Goal: Information Seeking & Learning: Learn about a topic

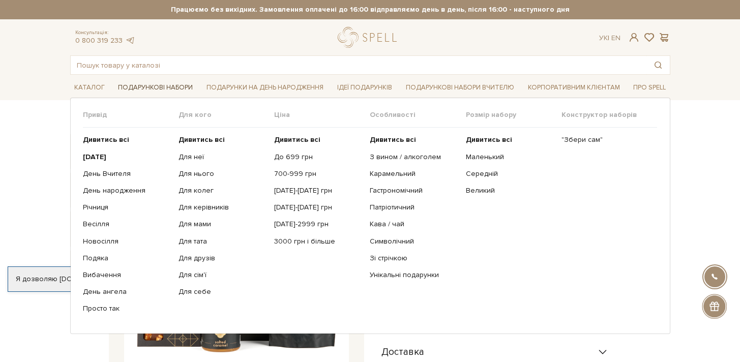
click at [137, 86] on link "Подарункові набори" at bounding box center [155, 88] width 83 height 16
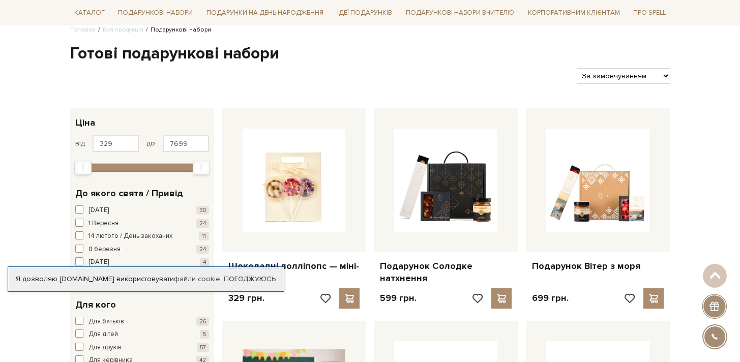
scroll to position [35, 0]
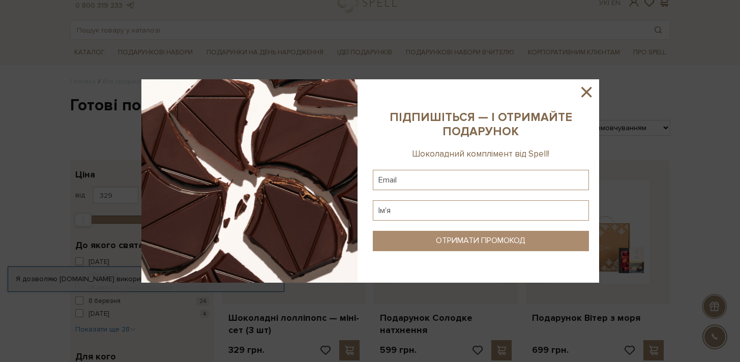
click at [590, 90] on icon at bounding box center [586, 91] width 17 height 17
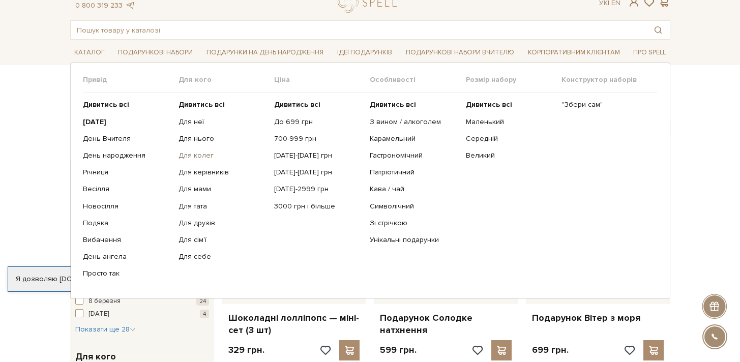
click at [200, 153] on link "Для колег" at bounding box center [223, 155] width 88 height 9
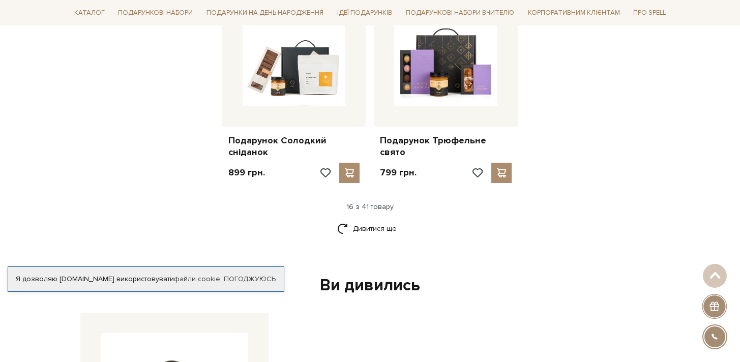
scroll to position [1304, 0]
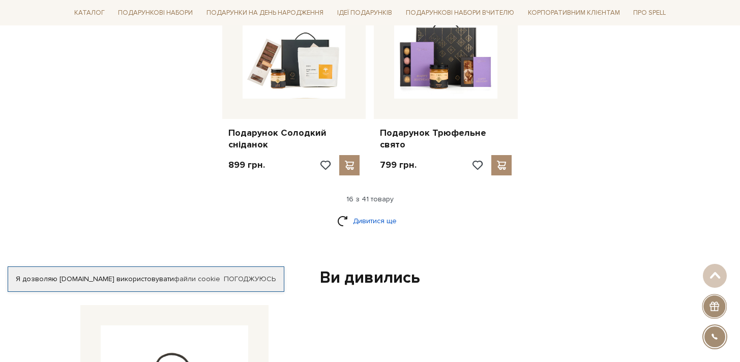
click at [364, 212] on link "Дивитися ще" at bounding box center [370, 221] width 66 height 18
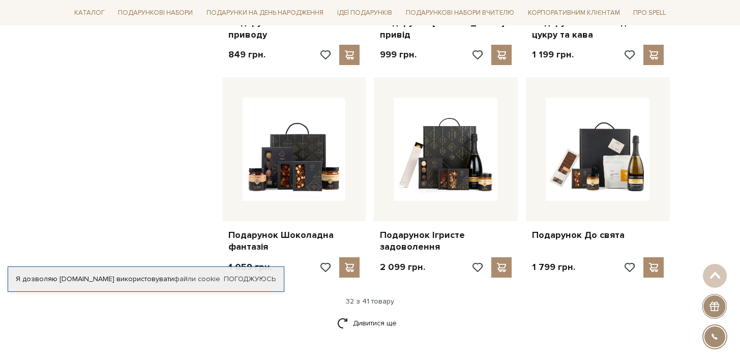
scroll to position [2265, 0]
click at [377, 314] on link "Дивитися ще" at bounding box center [370, 323] width 66 height 18
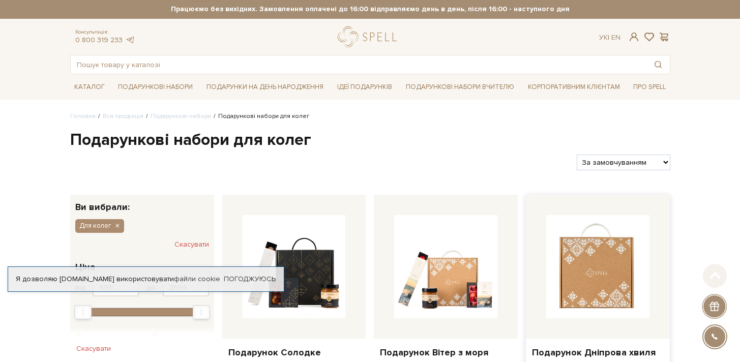
scroll to position [0, 0]
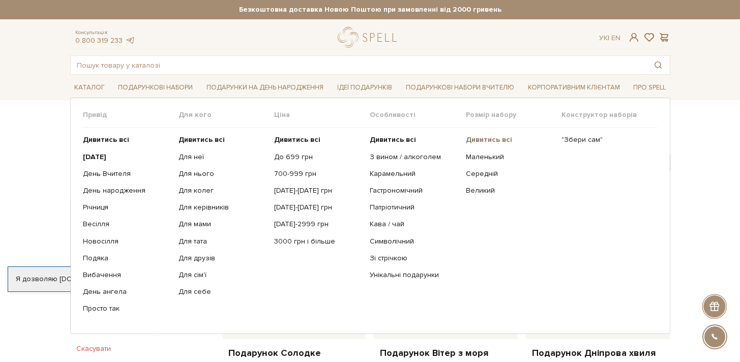
click at [479, 139] on b "Дивитись всі" at bounding box center [489, 139] width 46 height 9
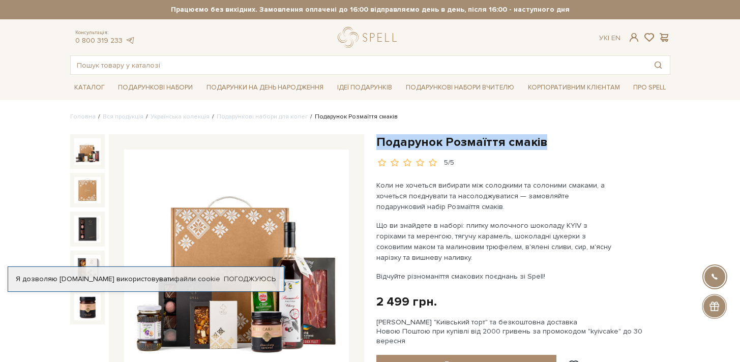
drag, startPoint x: 378, startPoint y: 142, endPoint x: 539, endPoint y: 140, distance: 161.8
click at [539, 140] on h1 "Подарунок Розмаїття смаків" at bounding box center [524, 142] width 294 height 16
copy h1 "Подарунок Розмаїття смаків"
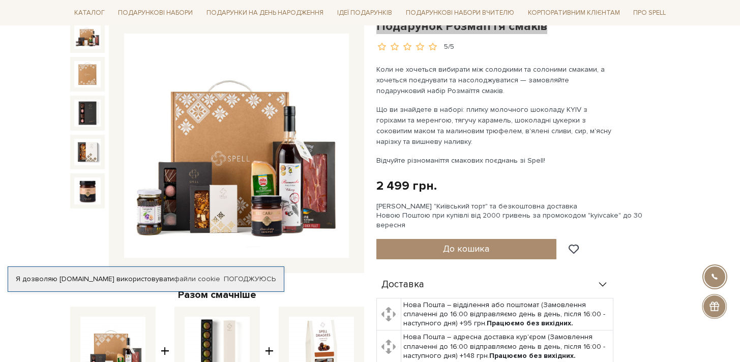
scroll to position [116, 0]
drag, startPoint x: 376, startPoint y: 108, endPoint x: 416, endPoint y: 146, distance: 54.4
click at [416, 146] on p "Що ви знайдете в наборі: плитку молочного шоколаду KYIV з горіхами та меренгою,…" at bounding box center [496, 125] width 239 height 43
copy p "Що ви знайдете в наборі: плитку молочного шоколаду KYIV з горіхами та меренгою,…"
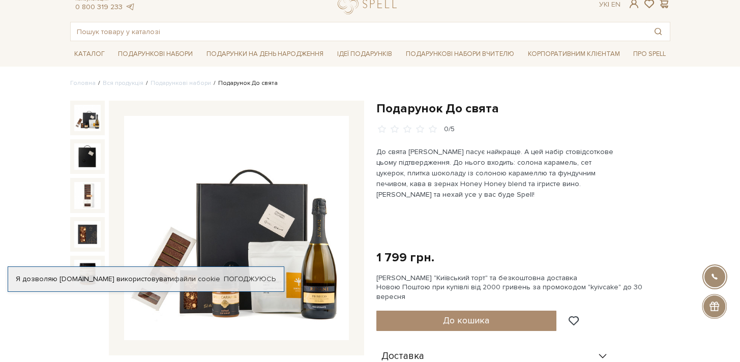
scroll to position [36, 0]
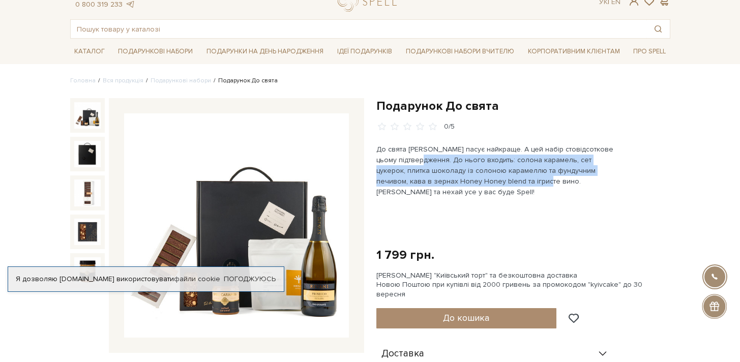
drag, startPoint x: 430, startPoint y: 159, endPoint x: 492, endPoint y: 180, distance: 64.5
click at [492, 180] on p "До свята Spell пасує найкраще. А цей набір стовідсоткове цьому підтвердження. Д…" at bounding box center [496, 170] width 239 height 53
copy p "До нього входить: солона карамель, сет цукерок, плитка шоколаду із солоною кара…"
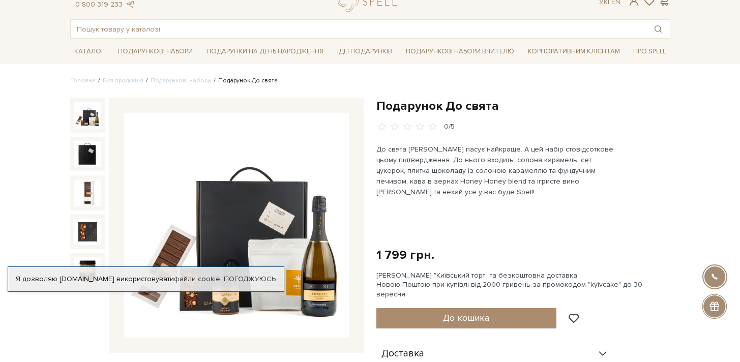
click at [427, 260] on div "1 799 грн." at bounding box center [406, 255] width 58 height 16
click at [245, 279] on link "Погоджуюсь" at bounding box center [250, 279] width 52 height 9
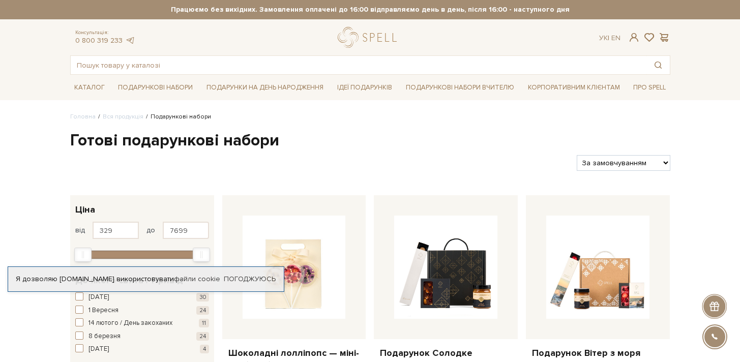
click at [662, 161] on select "За замовчуванням За Ціною (зростання) За Ціною (зменшення) Новинки За популярні…" at bounding box center [623, 163] width 93 height 16
select select "https://spellchocolate.com/our-productions/podarunkovi-box/?sort=p.price&order=…"
click at [577, 155] on select "За замовчуванням За Ціною (зростання) За Ціною (зменшення) Новинки За популярні…" at bounding box center [623, 163] width 93 height 16
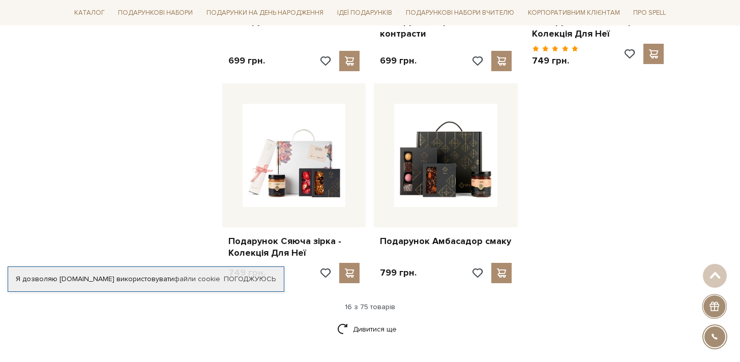
scroll to position [1238, 0]
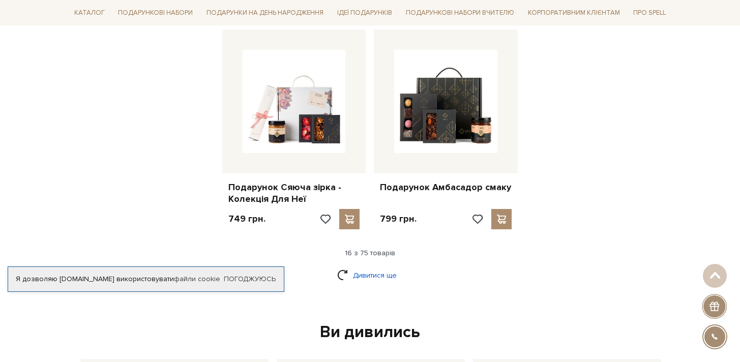
click at [372, 270] on link "Дивитися ще" at bounding box center [370, 276] width 66 height 18
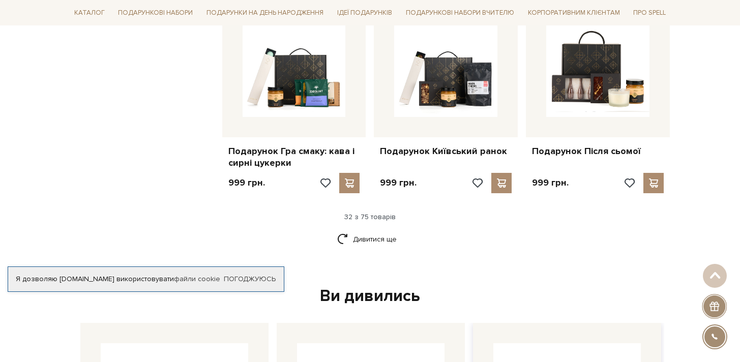
scroll to position [2337, 0]
click at [368, 235] on link "Дивитися ще" at bounding box center [370, 240] width 66 height 18
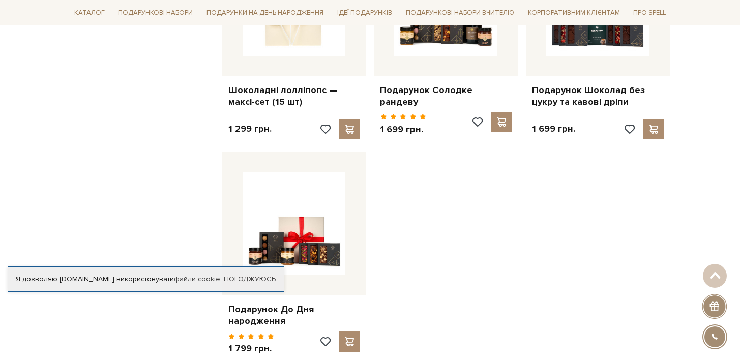
scroll to position [3543, 0]
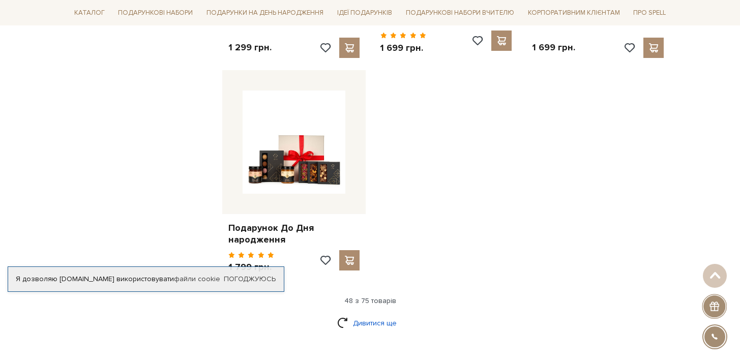
click at [372, 314] on link "Дивитися ще" at bounding box center [370, 323] width 66 height 18
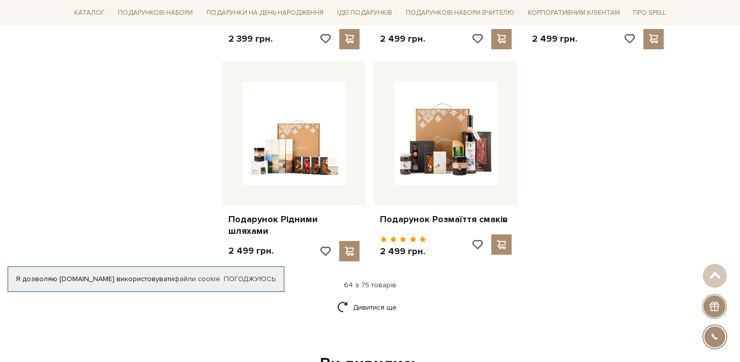
scroll to position [4701, 0]
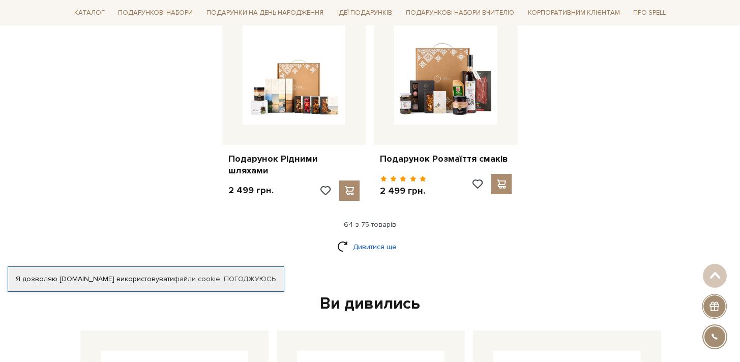
click at [369, 238] on link "Дивитися ще" at bounding box center [370, 247] width 66 height 18
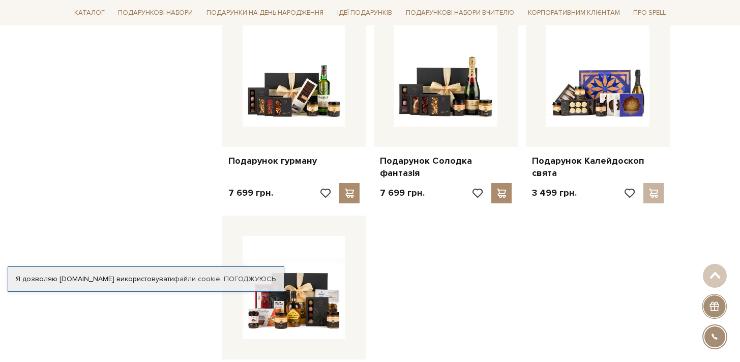
scroll to position [5203, 0]
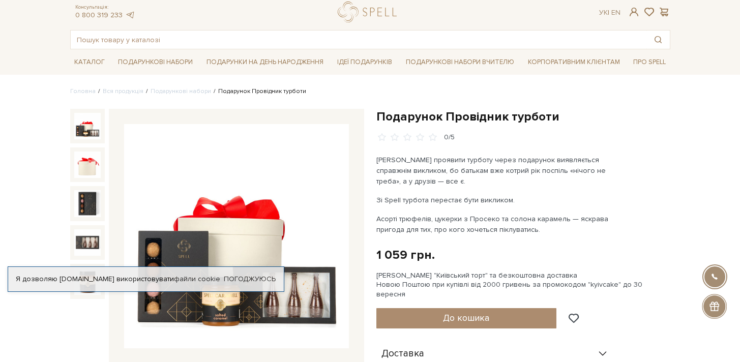
scroll to position [42, 0]
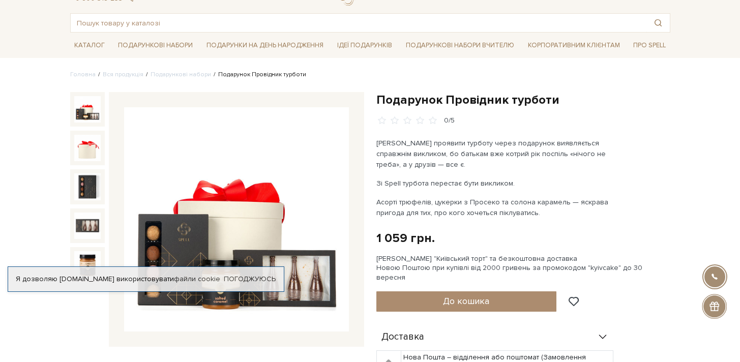
click at [609, 178] on p "Зі Spell турбота перестає бути викликом." at bounding box center [496, 183] width 239 height 11
click at [249, 276] on link "Погоджуюсь" at bounding box center [250, 279] width 52 height 9
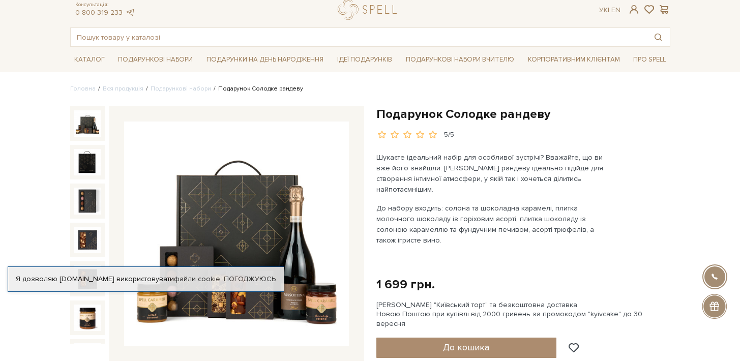
scroll to position [30, 0]
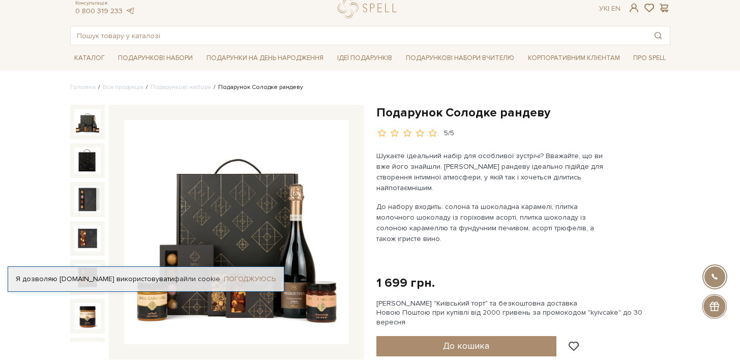
click at [253, 279] on link "Погоджуюсь" at bounding box center [250, 279] width 52 height 9
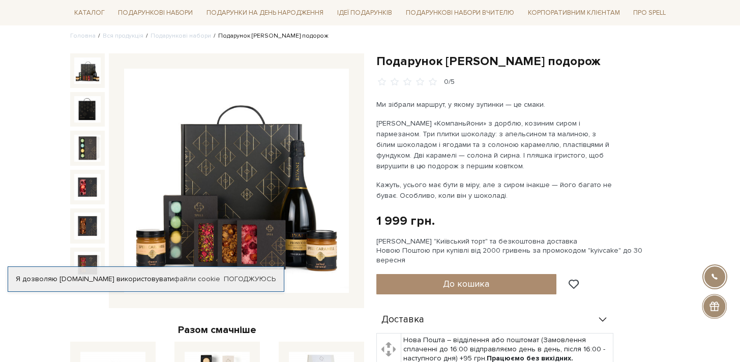
scroll to position [81, 0]
click at [240, 277] on link "Погоджуюсь" at bounding box center [250, 279] width 52 height 9
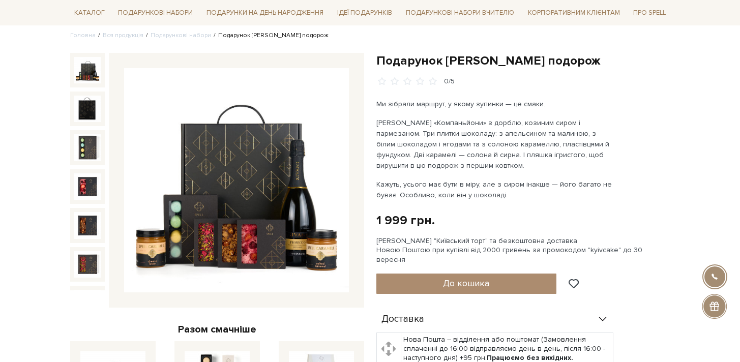
drag, startPoint x: 450, startPoint y: 163, endPoint x: 372, endPoint y: 125, distance: 86.2
click at [372, 125] on div "Подарунок [PERSON_NAME] подорож 0/5 Ми зібрали маршрут, у якому зупинки — це см…" at bounding box center [523, 311] width 306 height 516
copy p "[PERSON_NAME] «Компаньйони» з дорблю, козиним сиром і пармезаном. Три плитки шо…"
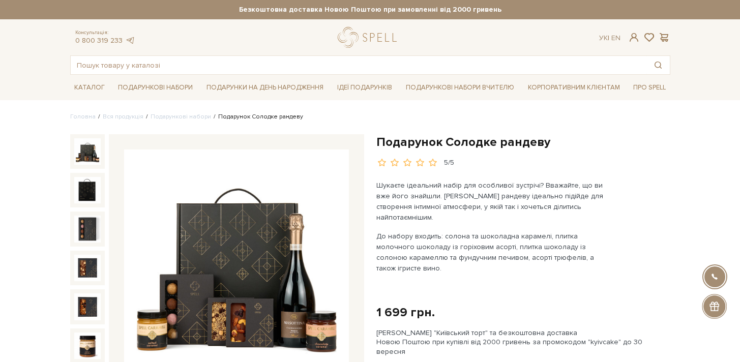
drag, startPoint x: 377, startPoint y: 226, endPoint x: 585, endPoint y: 248, distance: 209.3
click at [585, 248] on p "До набору входить: солона та шоколадна карамелі, плитка молочного шоколаду із г…" at bounding box center [496, 252] width 239 height 43
copy p "До набору входить: солона та шоколадна карамелі, плитка молочного шоколаду із г…"
